Goal: Transaction & Acquisition: Purchase product/service

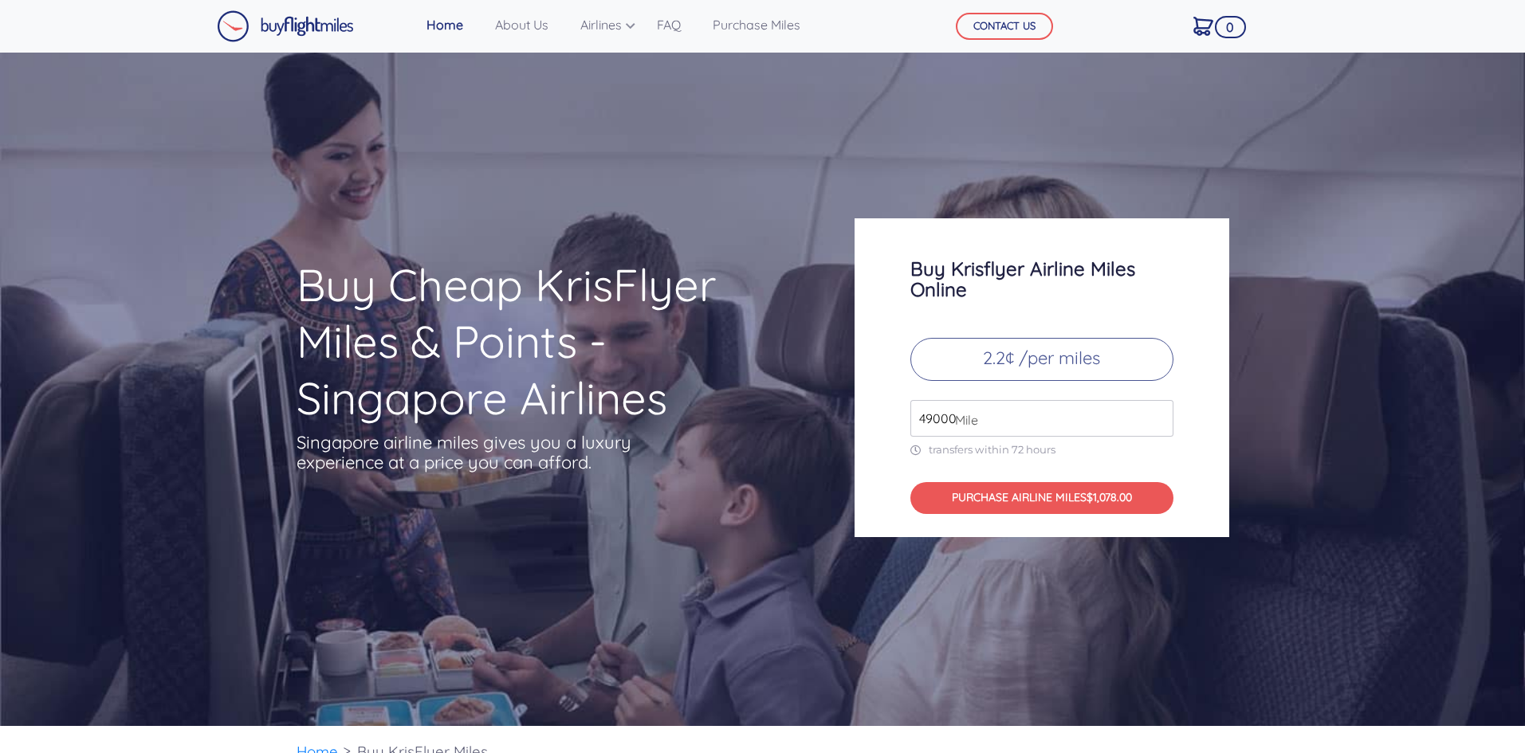
click at [977, 424] on span "Mile" at bounding box center [962, 420] width 31 height 19
click at [942, 412] on input "49000" at bounding box center [1042, 418] width 263 height 37
click at [954, 411] on span "Mile" at bounding box center [962, 420] width 31 height 19
drag, startPoint x: 957, startPoint y: 415, endPoint x: 855, endPoint y: 429, distance: 103.1
click at [855, 429] on div "Buy Krisflyer Airline Miles Online 2.2¢ /per miles 49000 Mile transfers within …" at bounding box center [1042, 377] width 375 height 319
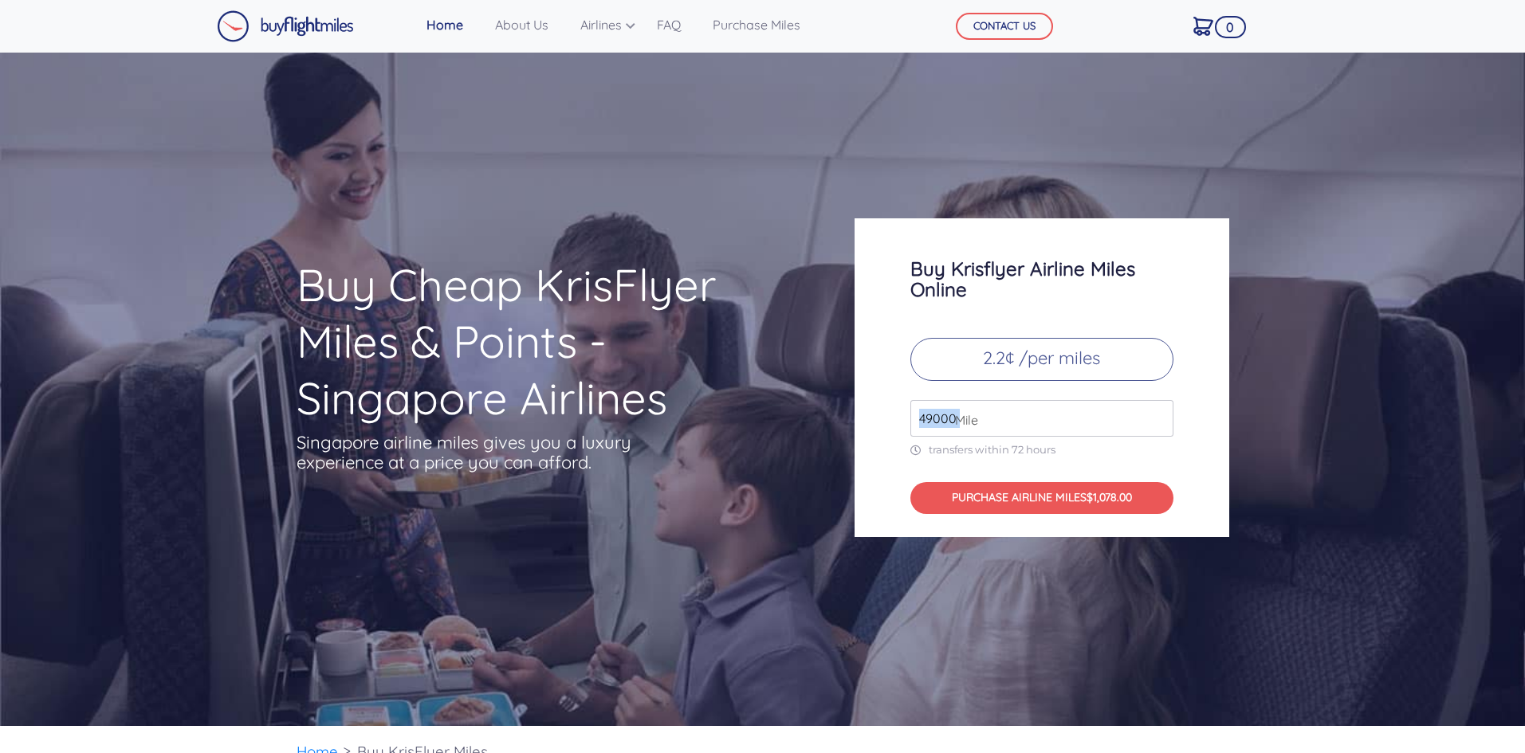
click at [947, 411] on span "Mile" at bounding box center [962, 420] width 31 height 19
click at [946, 422] on input "49000" at bounding box center [1042, 418] width 263 height 37
type input "200000"
click at [891, 392] on div "Buy Krisflyer Airline Miles Online 2.2¢ /per miles 200000 Mile transfers within…" at bounding box center [1042, 377] width 375 height 319
click at [1190, 460] on div "Buy Krisflyer Airline Miles Online 2.2¢ /per miles 200000 Mile transfers within…" at bounding box center [1042, 377] width 375 height 319
